Goal: Find specific page/section: Find specific page/section

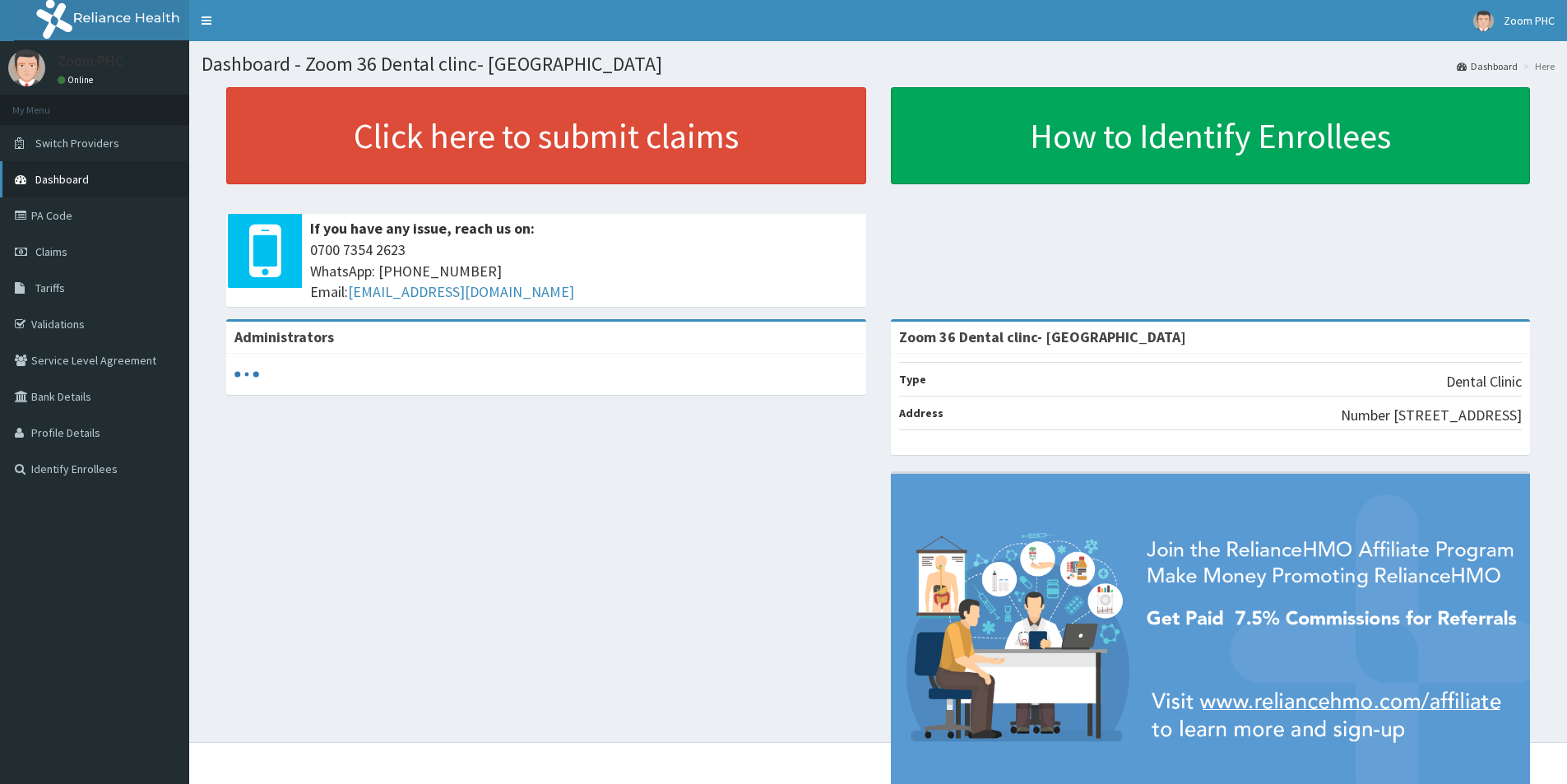
click at [51, 176] on span "Dashboard" at bounding box center [62, 180] width 54 height 15
click at [52, 214] on link "PA Code" at bounding box center [94, 215] width 189 height 36
click at [62, 325] on link "Validations" at bounding box center [94, 323] width 189 height 36
click at [70, 321] on link "Validations" at bounding box center [94, 323] width 189 height 36
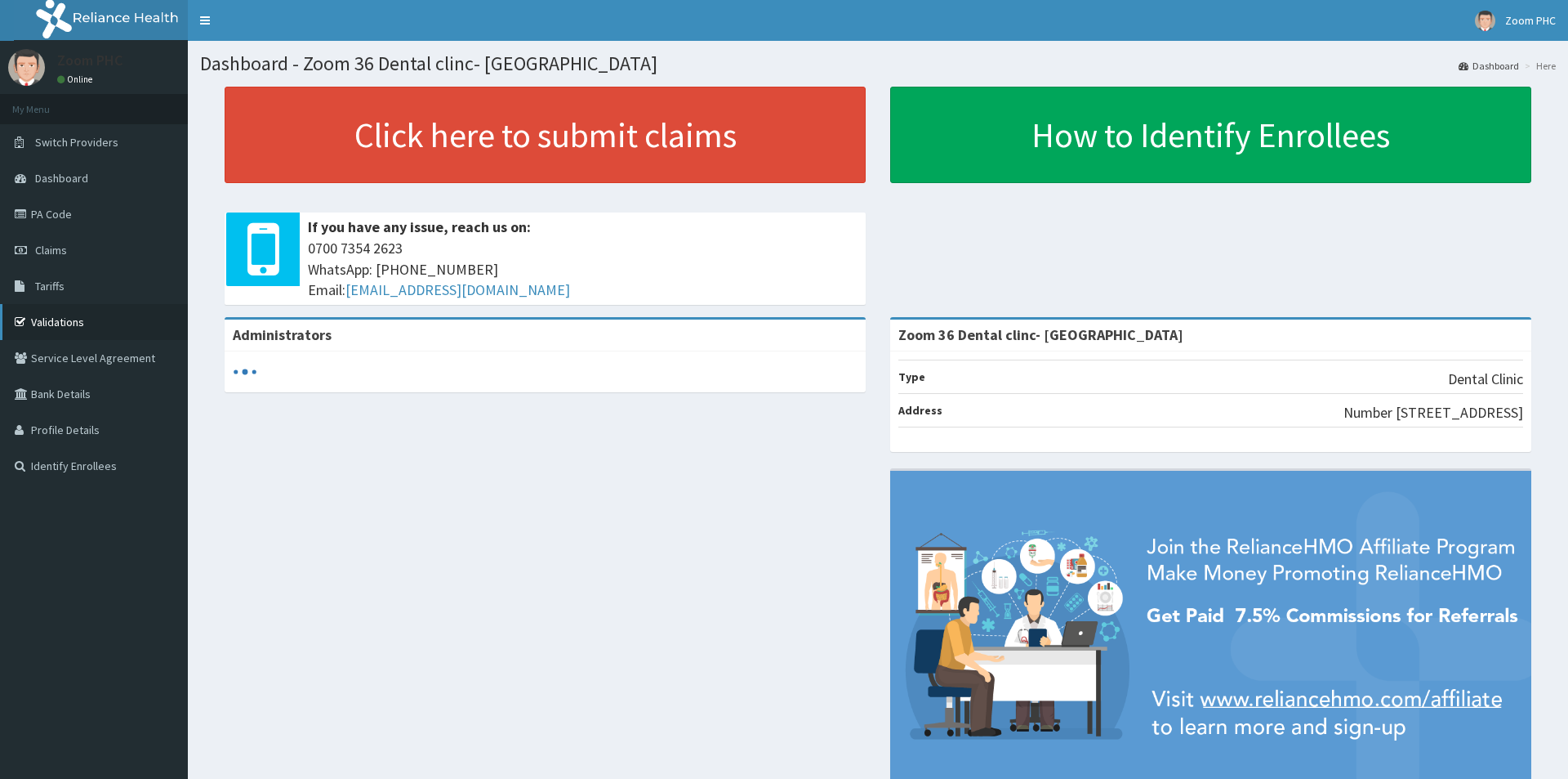
click at [76, 321] on link "Validations" at bounding box center [93, 321] width 188 height 35
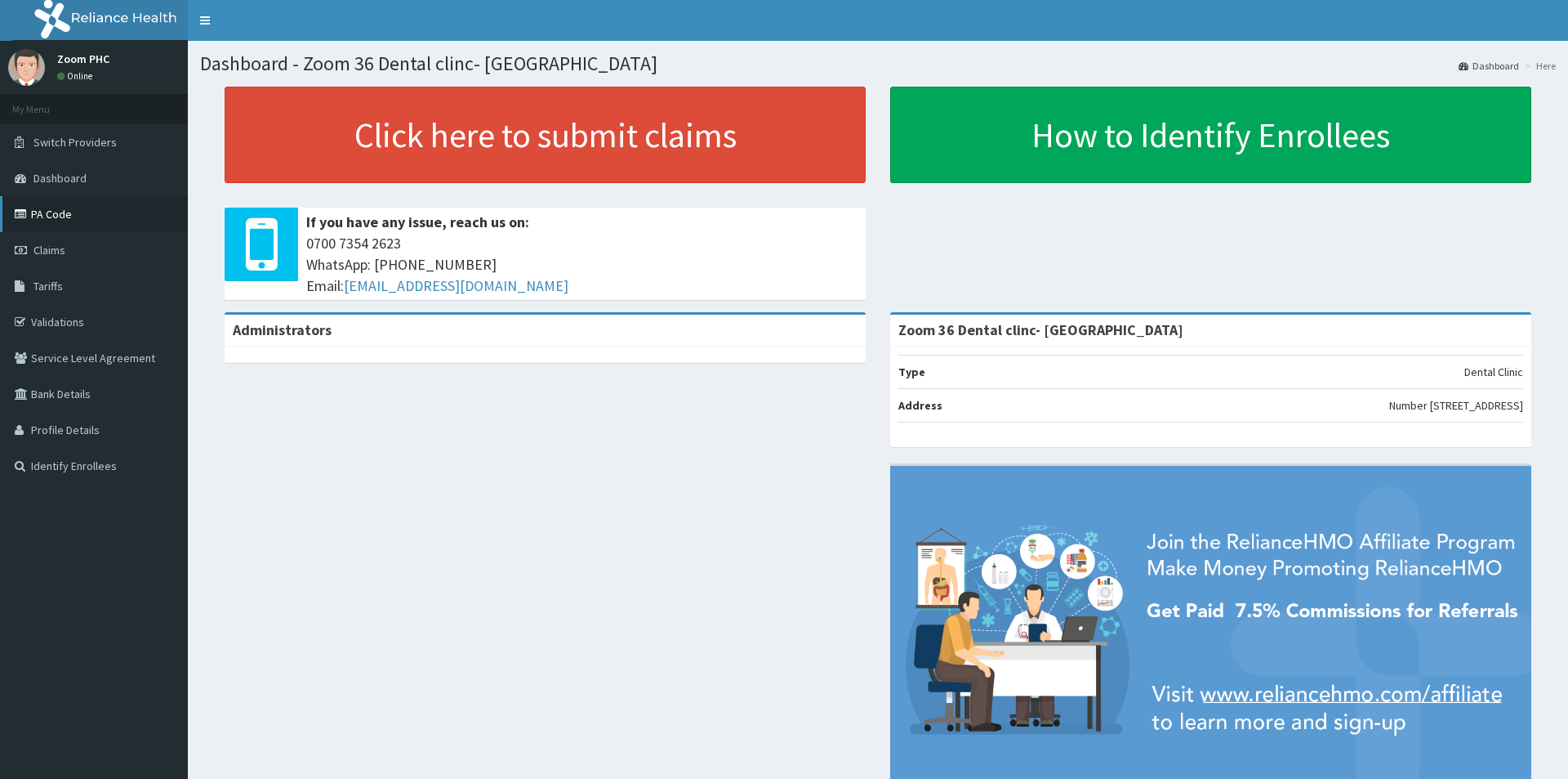
click at [68, 207] on link "PA Code" at bounding box center [93, 214] width 188 height 35
